Goal: Transaction & Acquisition: Book appointment/travel/reservation

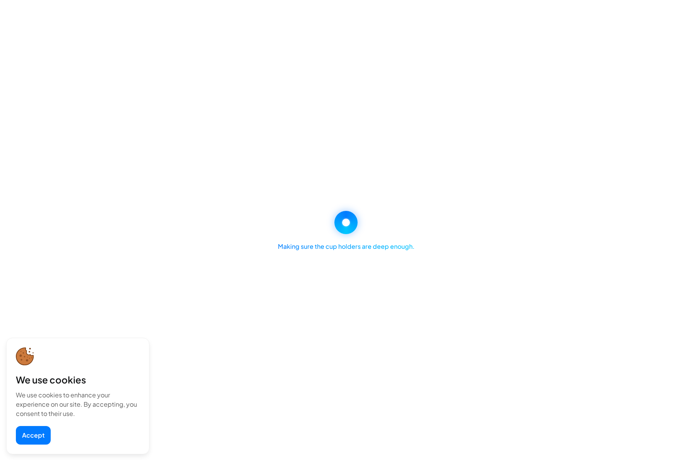
select select "********"
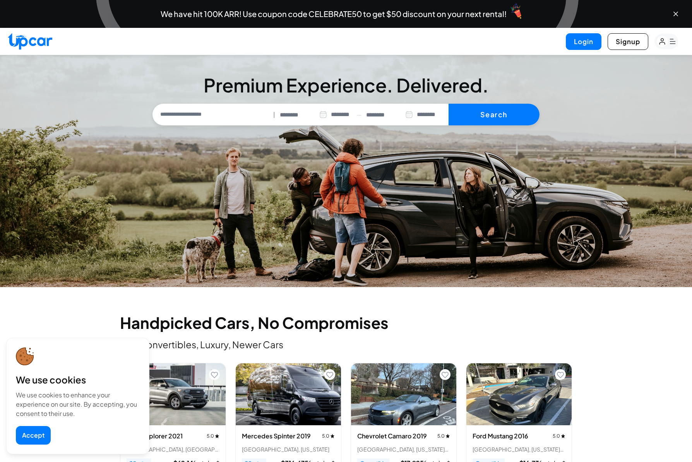
click at [368, 51] on div "Login Signup" at bounding box center [346, 41] width 692 height 27
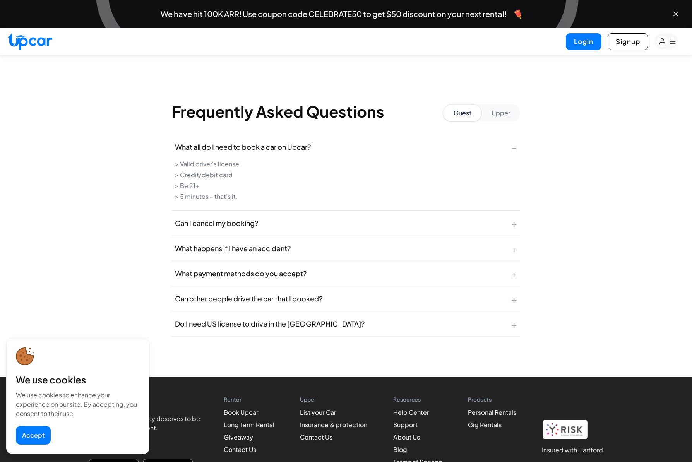
scroll to position [3025, 0]
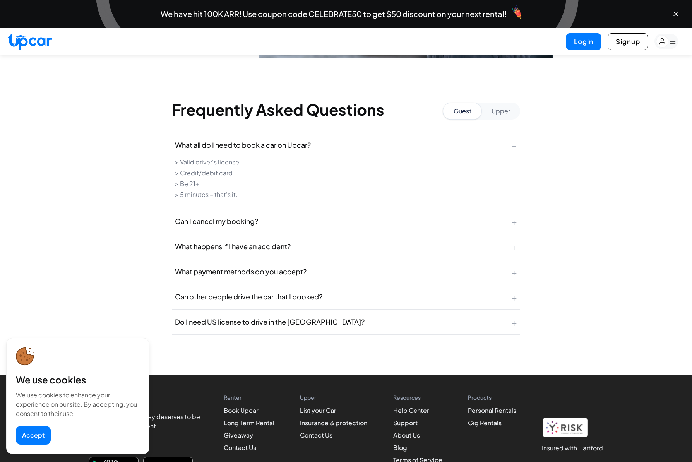
click at [28, 435] on button "Accept" at bounding box center [33, 435] width 35 height 19
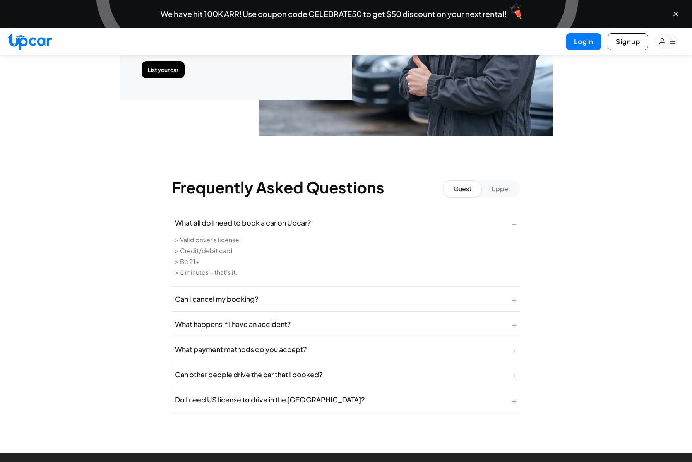
scroll to position [2950, 0]
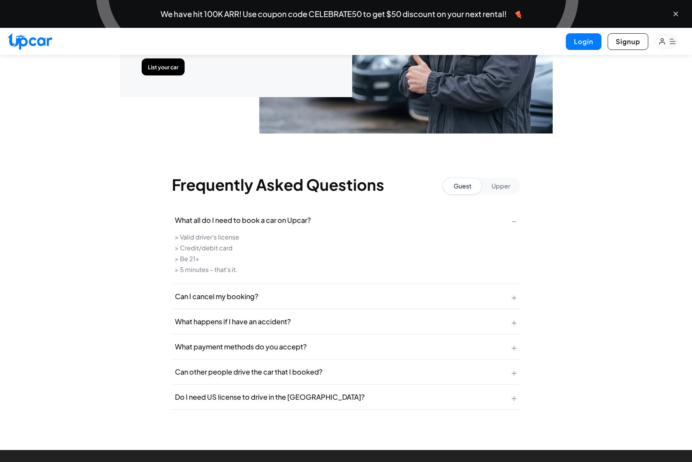
click at [504, 181] on button "Upper" at bounding box center [500, 186] width 38 height 17
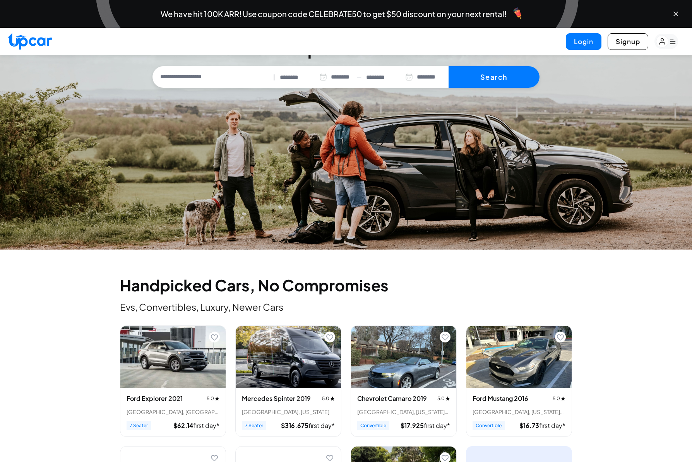
scroll to position [0, 0]
